Goal: Find specific page/section

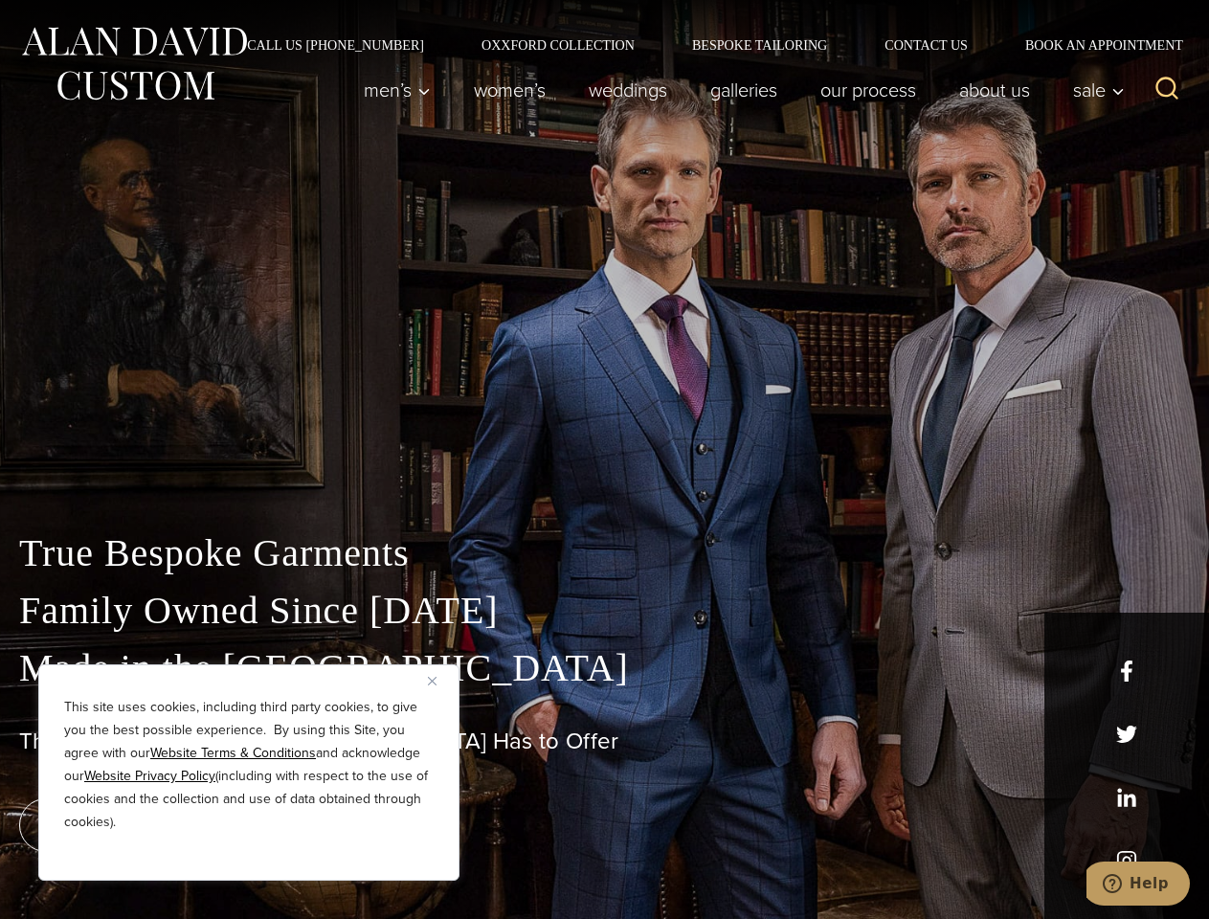
click at [604, 459] on div "True Bespoke Garments Family Owned Since [DATE] Made in [GEOGRAPHIC_DATA] The B…" at bounding box center [604, 674] width 1209 height 490
click at [439, 680] on button "Close" at bounding box center [439, 680] width 23 height 23
click at [249, 855] on div "True Bespoke Garments Family Owned Since [DATE] Made in [GEOGRAPHIC_DATA] The B…" at bounding box center [604, 721] width 1209 height 394
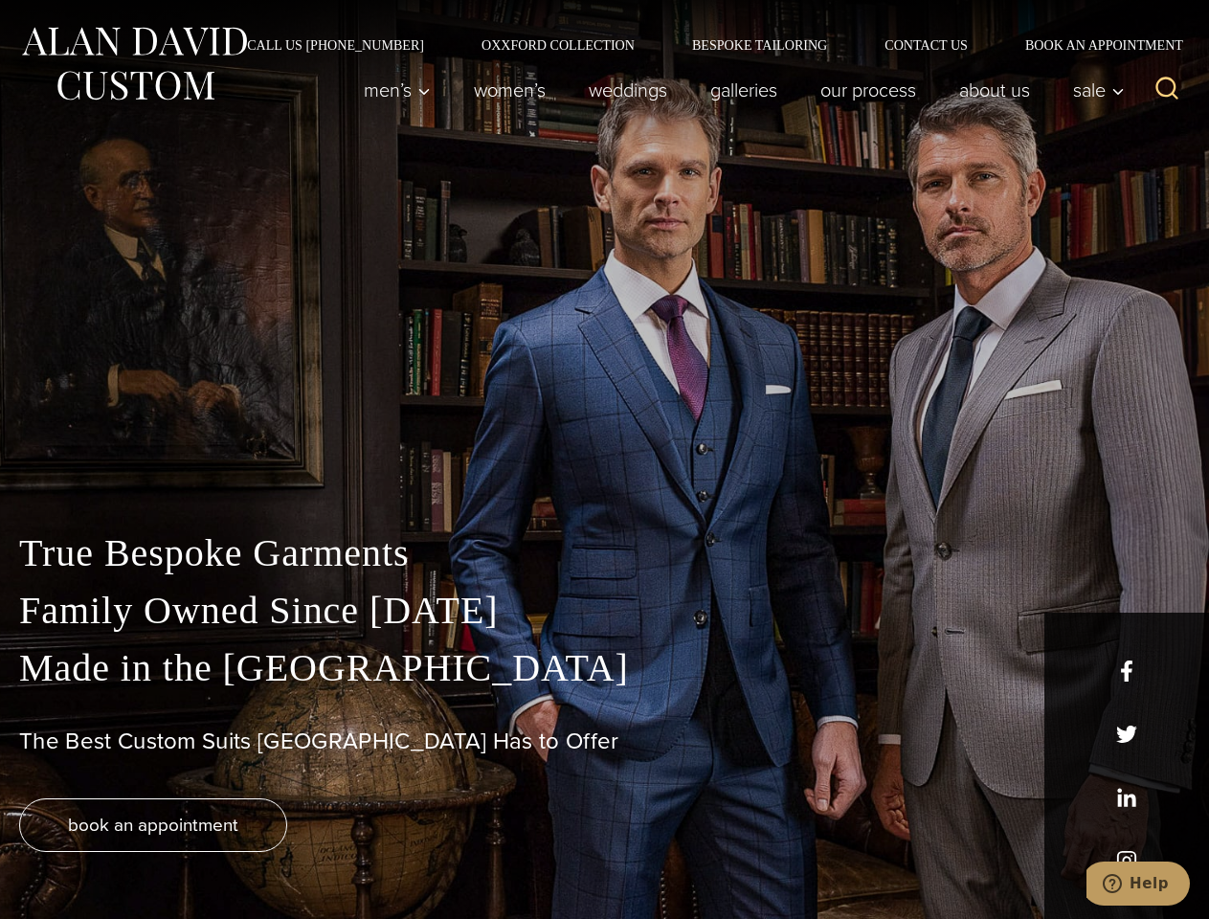
click at [1167, 90] on icon "Search" at bounding box center [1167, 89] width 28 height 28
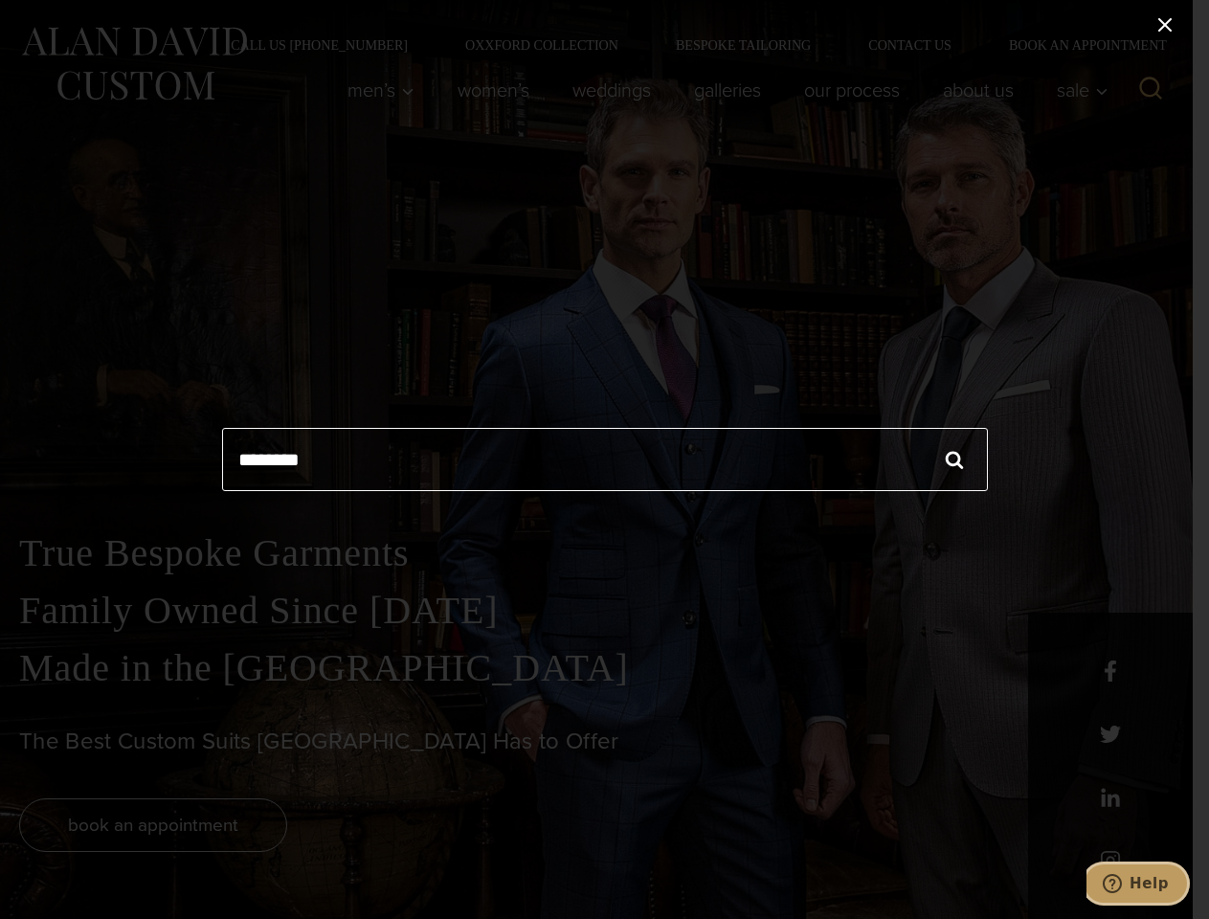
click at [1122, 883] on icon "Help" at bounding box center [1112, 883] width 19 height 19
